Goal: Share content: Share content

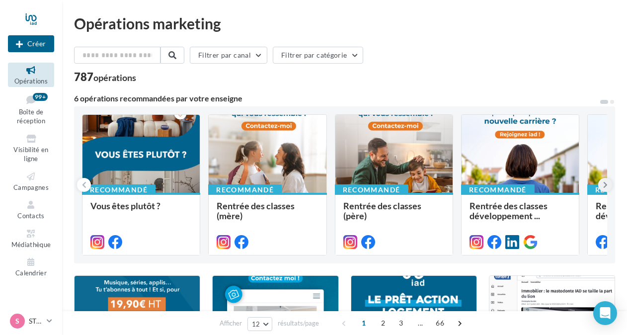
click at [603, 182] on icon at bounding box center [605, 185] width 4 height 10
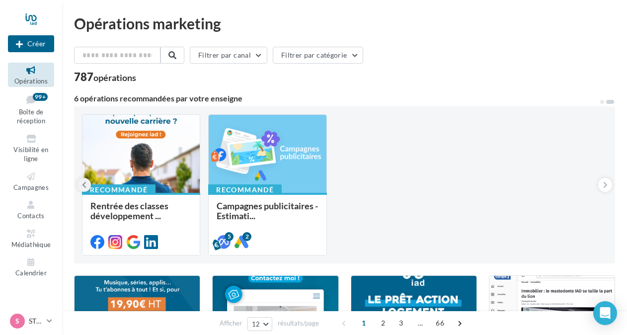
click at [85, 181] on icon at bounding box center [84, 185] width 4 height 10
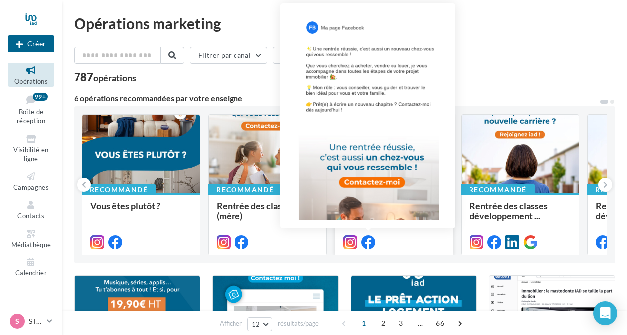
click at [368, 239] on icon at bounding box center [368, 242] width 14 height 14
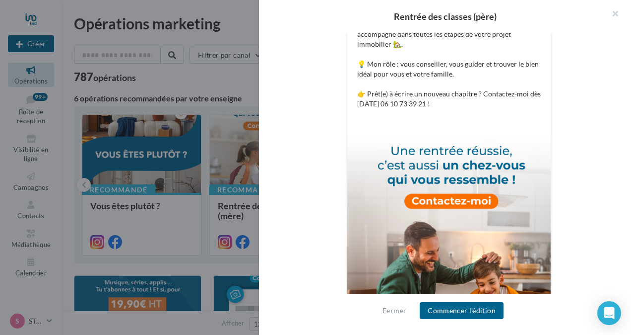
scroll to position [344, 0]
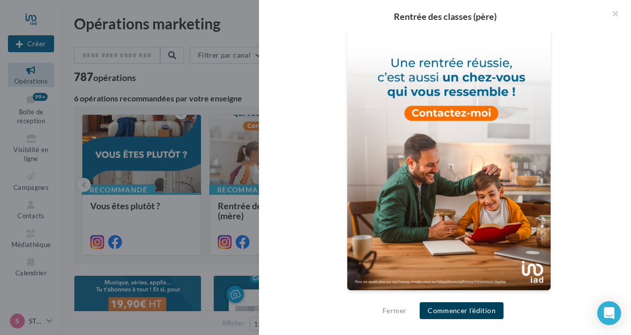
click at [457, 308] on button "Commencer l'édition" at bounding box center [462, 310] width 84 height 17
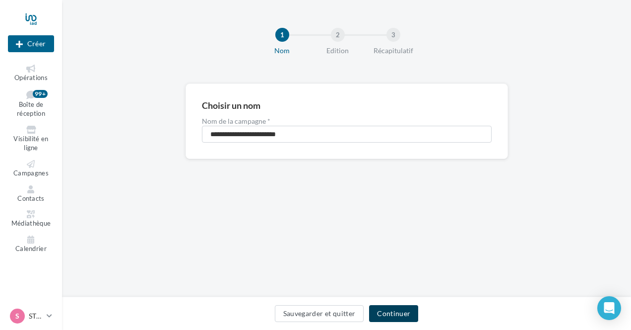
click at [398, 314] on button "Continuer" at bounding box center [393, 313] width 49 height 17
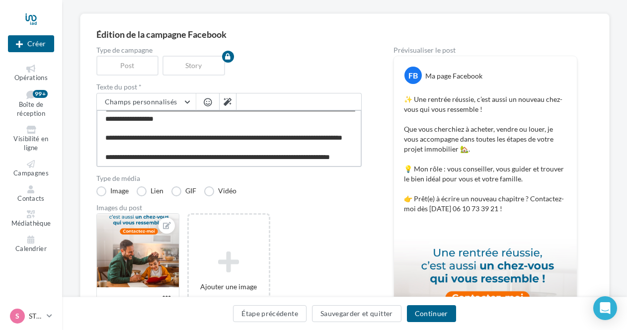
scroll to position [48, 0]
click at [230, 146] on textarea "**********" at bounding box center [228, 138] width 265 height 57
type textarea "**********"
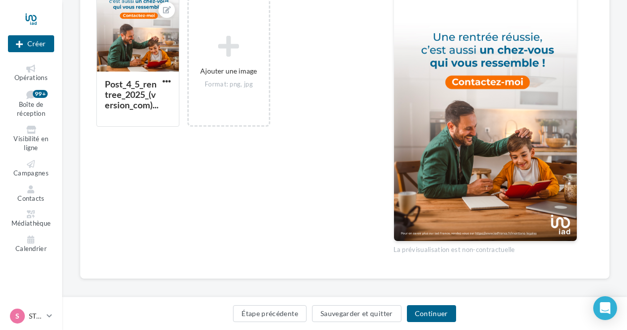
scroll to position [287, 0]
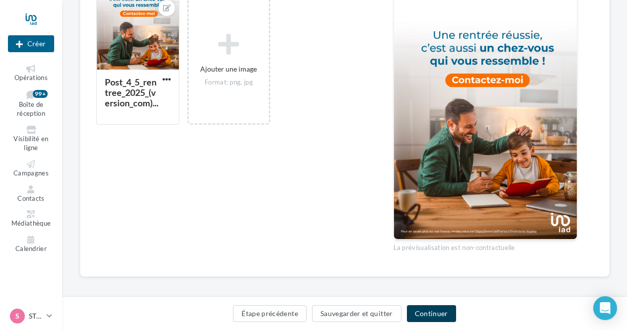
type textarea "**********"
click at [432, 312] on button "Continuer" at bounding box center [431, 313] width 49 height 17
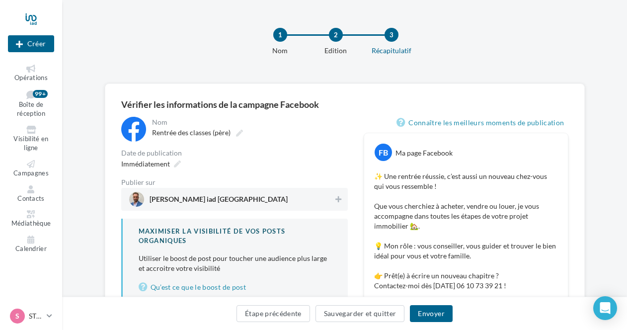
click at [305, 197] on span "[PERSON_NAME] iad [GEOGRAPHIC_DATA]" at bounding box center [231, 199] width 205 height 15
click at [163, 163] on span "Immédiatement" at bounding box center [145, 163] width 49 height 8
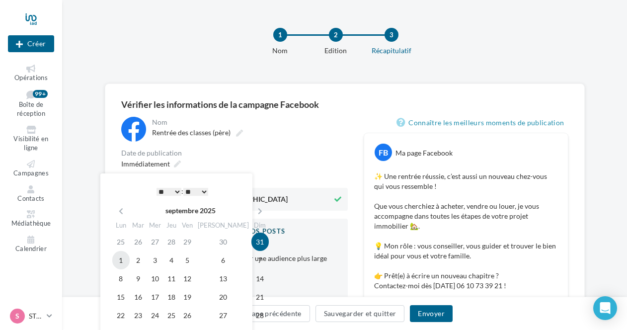
click at [120, 258] on td "1" at bounding box center [120, 260] width 17 height 18
click at [162, 192] on select "* * * * * * * * * * ** ** ** ** ** ** ** ** ** ** ** ** ** **" at bounding box center [168, 192] width 25 height 8
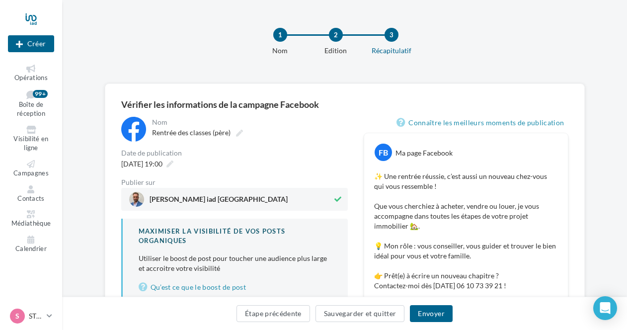
click at [303, 164] on div "[DATE] 19:00" at bounding box center [234, 163] width 226 height 14
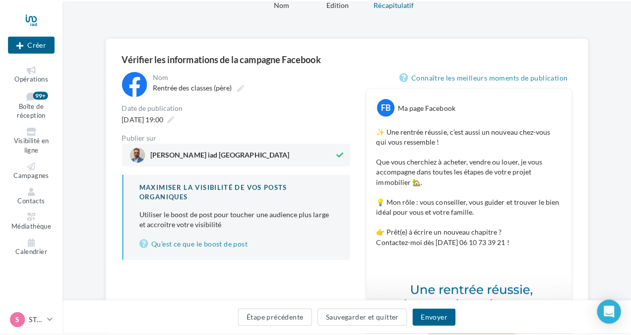
scroll to position [47, 0]
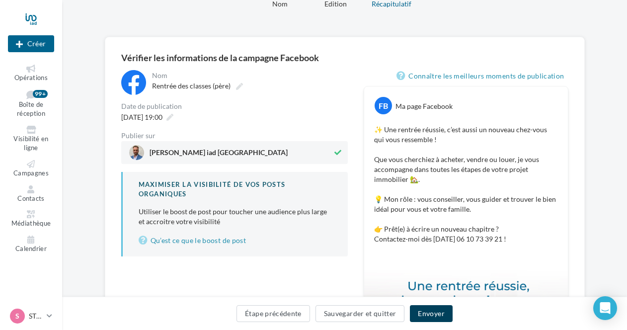
click at [434, 312] on button "Envoyer" at bounding box center [431, 313] width 42 height 17
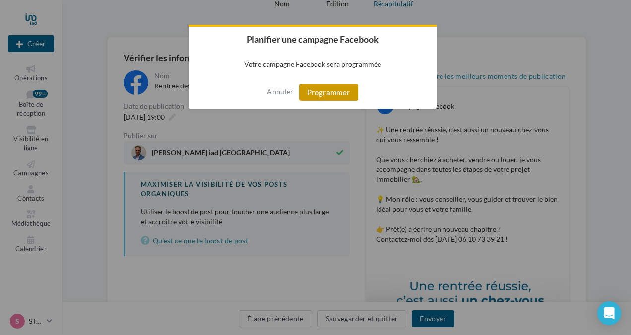
click at [319, 90] on button "Programmer" at bounding box center [328, 92] width 59 height 17
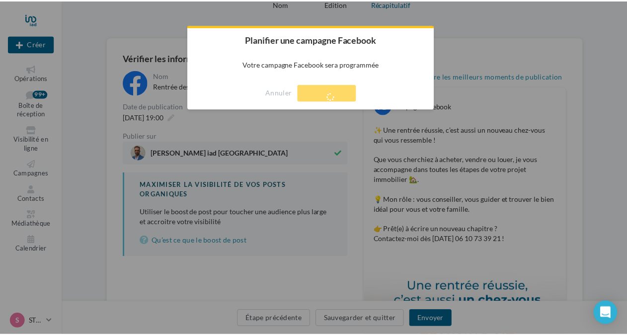
scroll to position [16, 0]
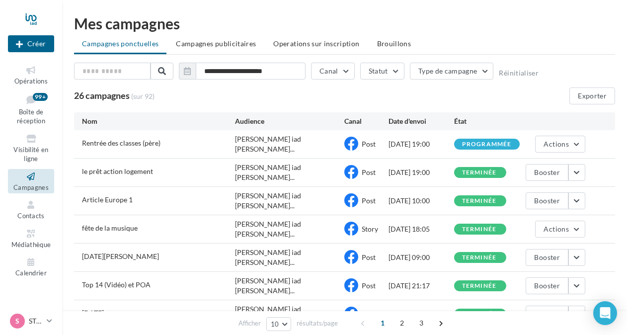
click at [466, 17] on div "Mes campagnes" at bounding box center [344, 23] width 541 height 15
